Goal: Transaction & Acquisition: Purchase product/service

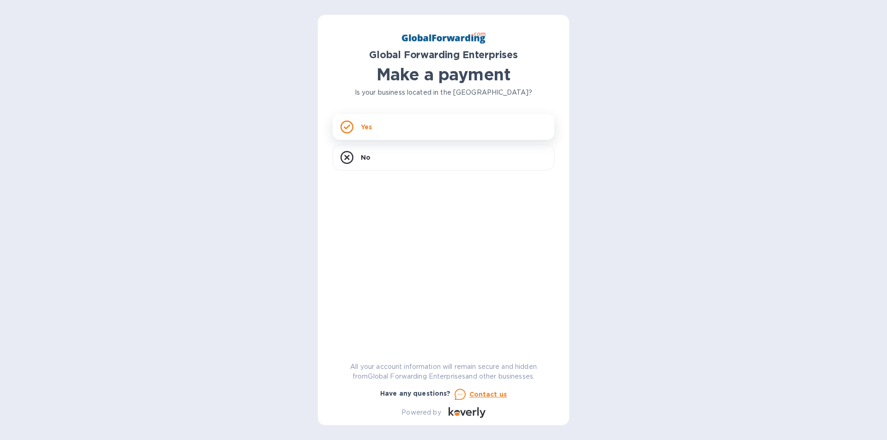
click at [404, 125] on div "Yes" at bounding box center [444, 127] width 222 height 26
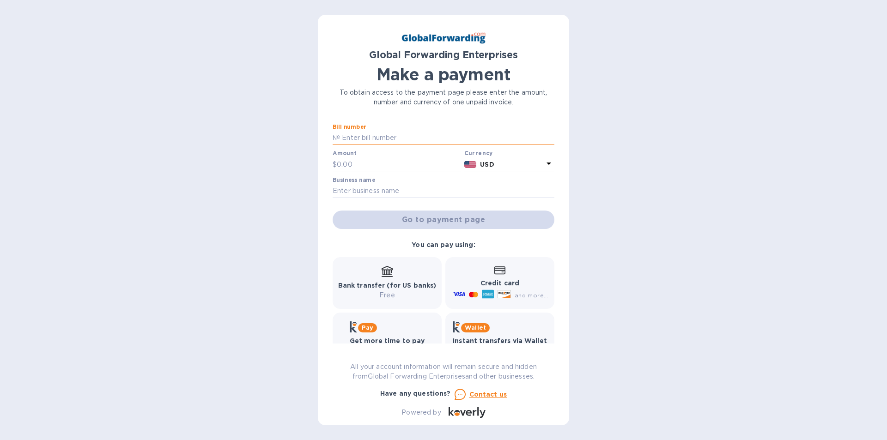
click at [385, 131] on input "text" at bounding box center [447, 138] width 214 height 14
click at [341, 135] on input "text" at bounding box center [447, 138] width 214 height 14
paste input "79666317"
type input "79666317"
click at [349, 164] on input "text" at bounding box center [399, 165] width 124 height 14
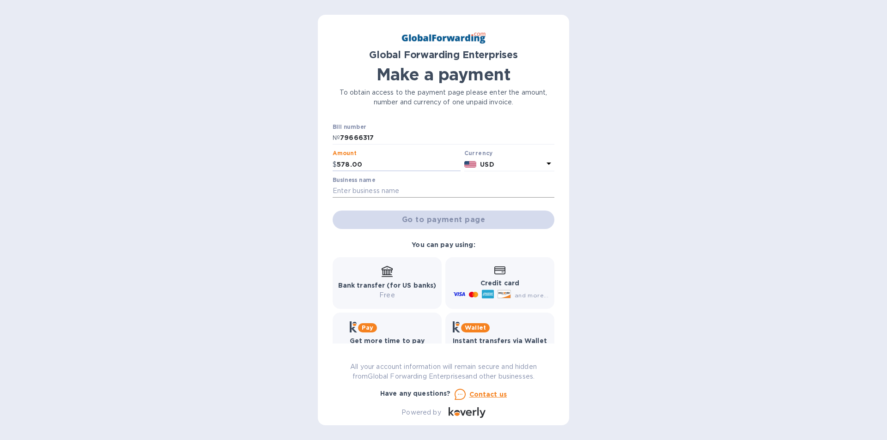
type input "578.00"
click at [358, 194] on input "text" at bounding box center [444, 191] width 222 height 14
type input "t"
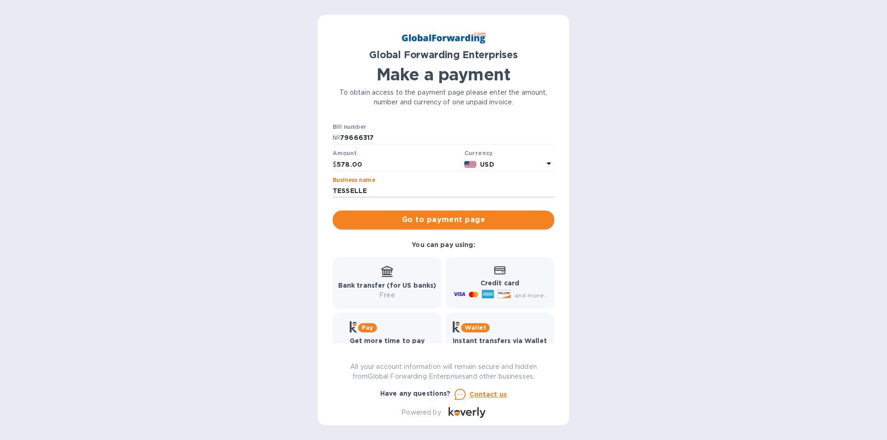
type input "TESSELLE"
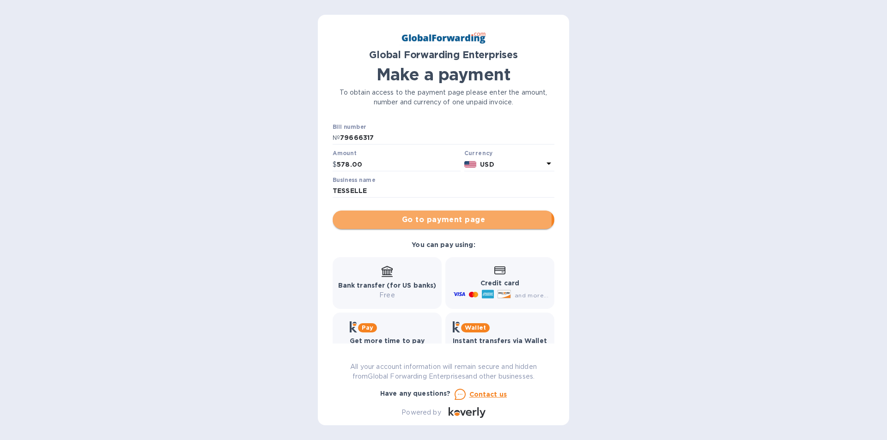
click at [423, 220] on span "Go to payment page" at bounding box center [443, 219] width 207 height 11
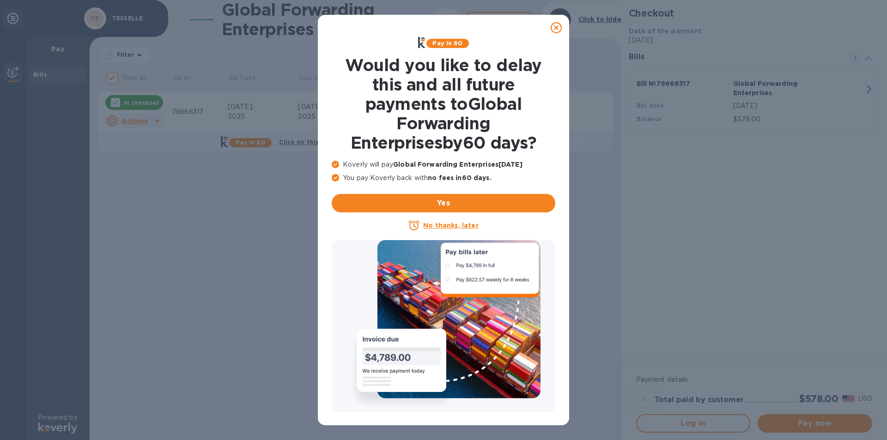
click at [557, 26] on icon at bounding box center [556, 27] width 11 height 11
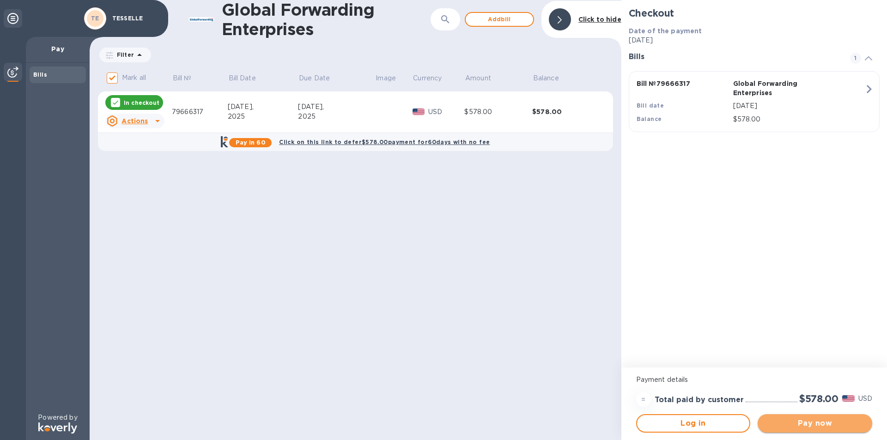
click at [819, 419] on span "Pay now" at bounding box center [815, 423] width 100 height 11
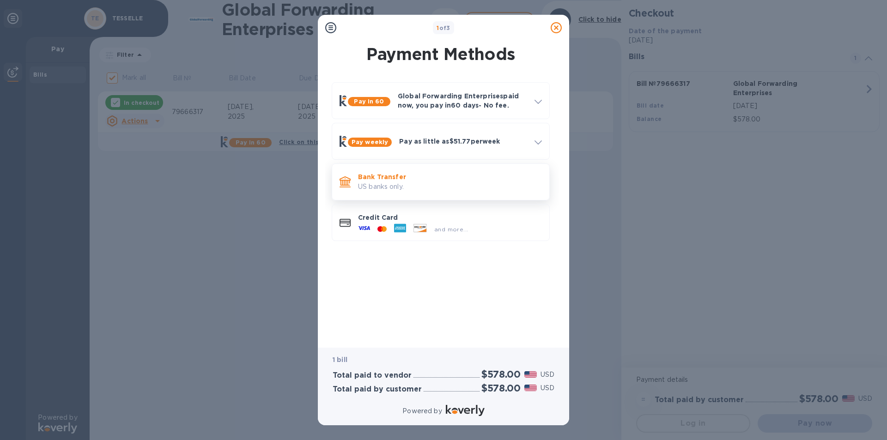
click at [403, 181] on p "Bank Transfer" at bounding box center [450, 176] width 184 height 9
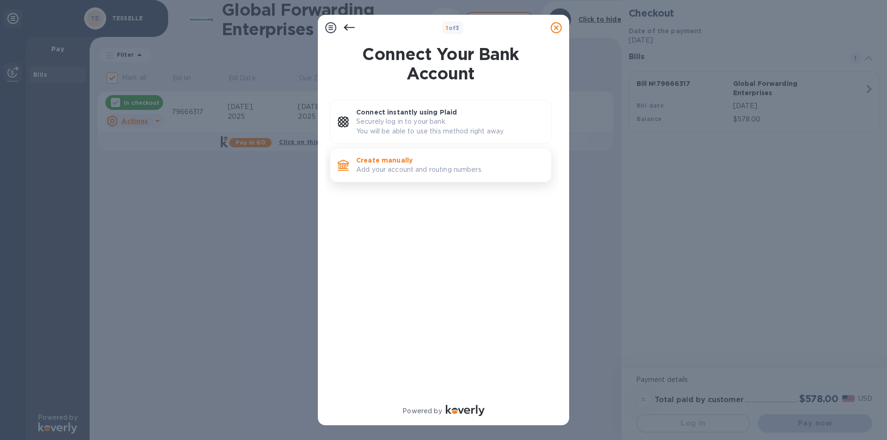
click at [389, 162] on p "Create manually" at bounding box center [450, 160] width 188 height 9
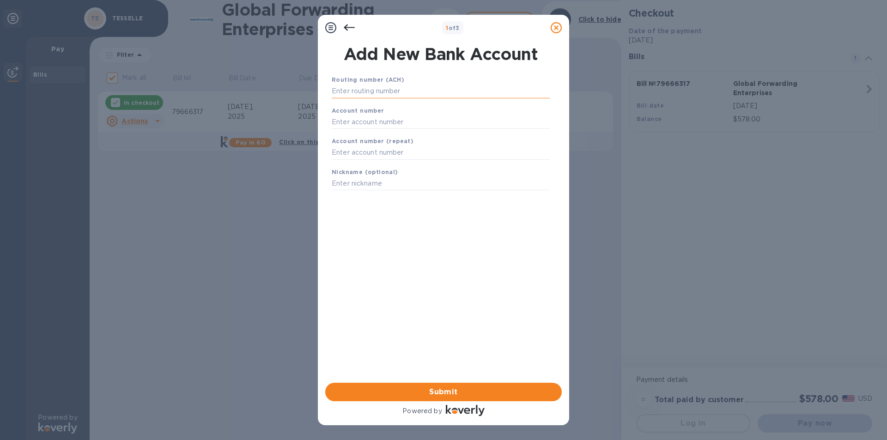
click at [351, 92] on input "text" at bounding box center [441, 92] width 218 height 14
type input "121000248"
click at [350, 130] on input "text" at bounding box center [441, 134] width 218 height 14
type input "8733683158"
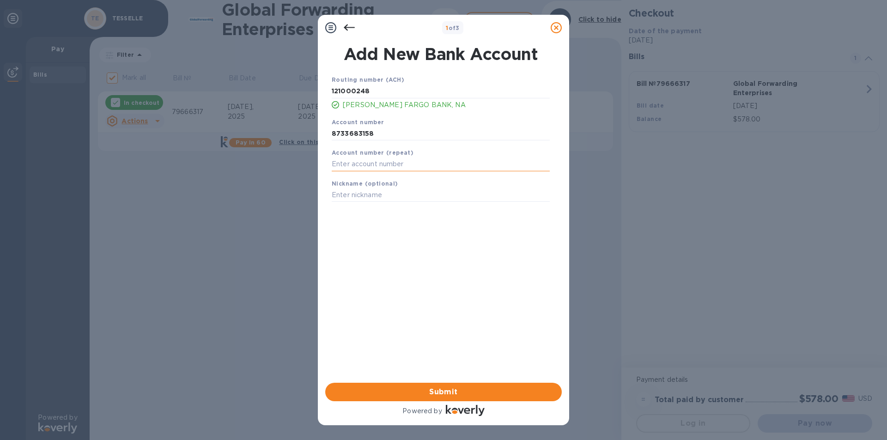
click at [370, 161] on input "text" at bounding box center [441, 165] width 218 height 14
type input "8733683158"
click at [445, 391] on span "Submit" at bounding box center [444, 392] width 222 height 11
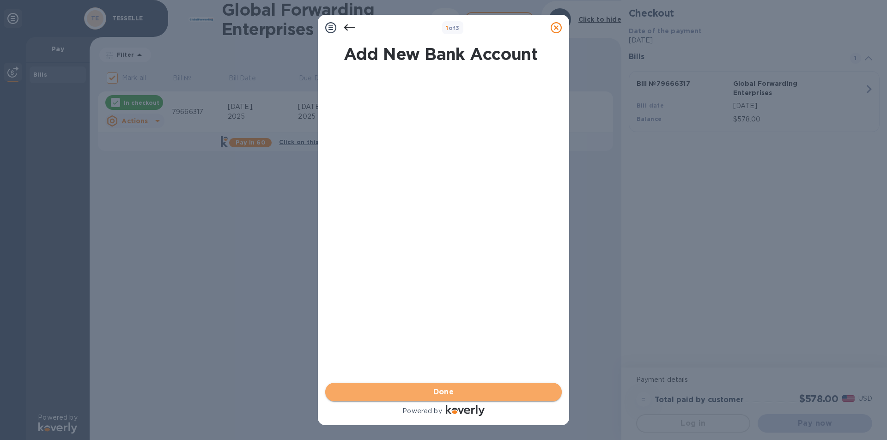
click at [462, 391] on span "Done" at bounding box center [444, 392] width 222 height 11
